Goal: Information Seeking & Learning: Find specific fact

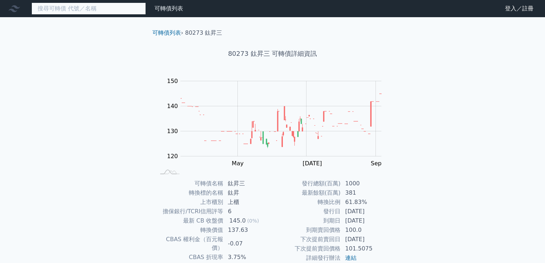
click at [110, 8] on input at bounding box center [88, 9] width 115 height 12
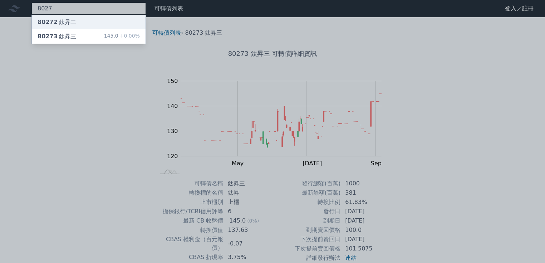
type input "8027"
click at [74, 19] on div "80272 鈦昇二" at bounding box center [89, 22] width 114 height 14
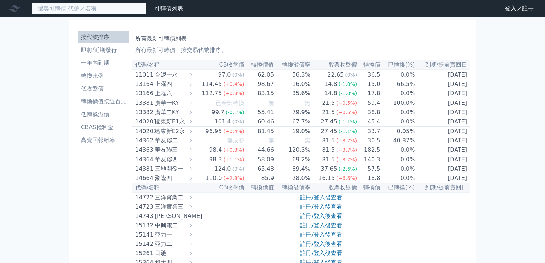
click at [108, 12] on input at bounding box center [88, 9] width 115 height 12
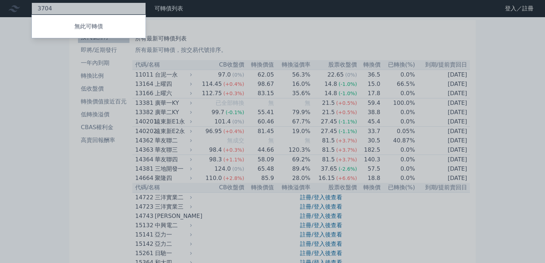
type input "3704"
